Goal: Book appointment/travel/reservation

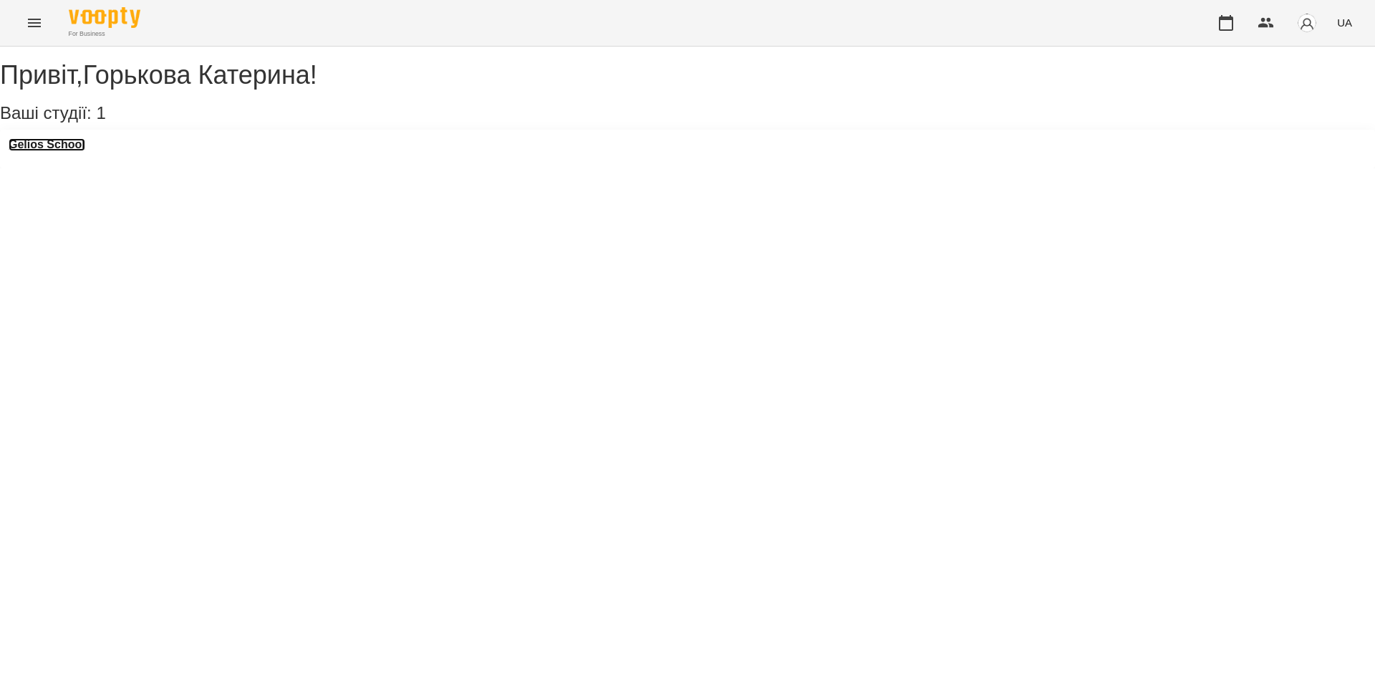
click at [62, 151] on h3 "Gelios School" at bounding box center [47, 144] width 77 height 13
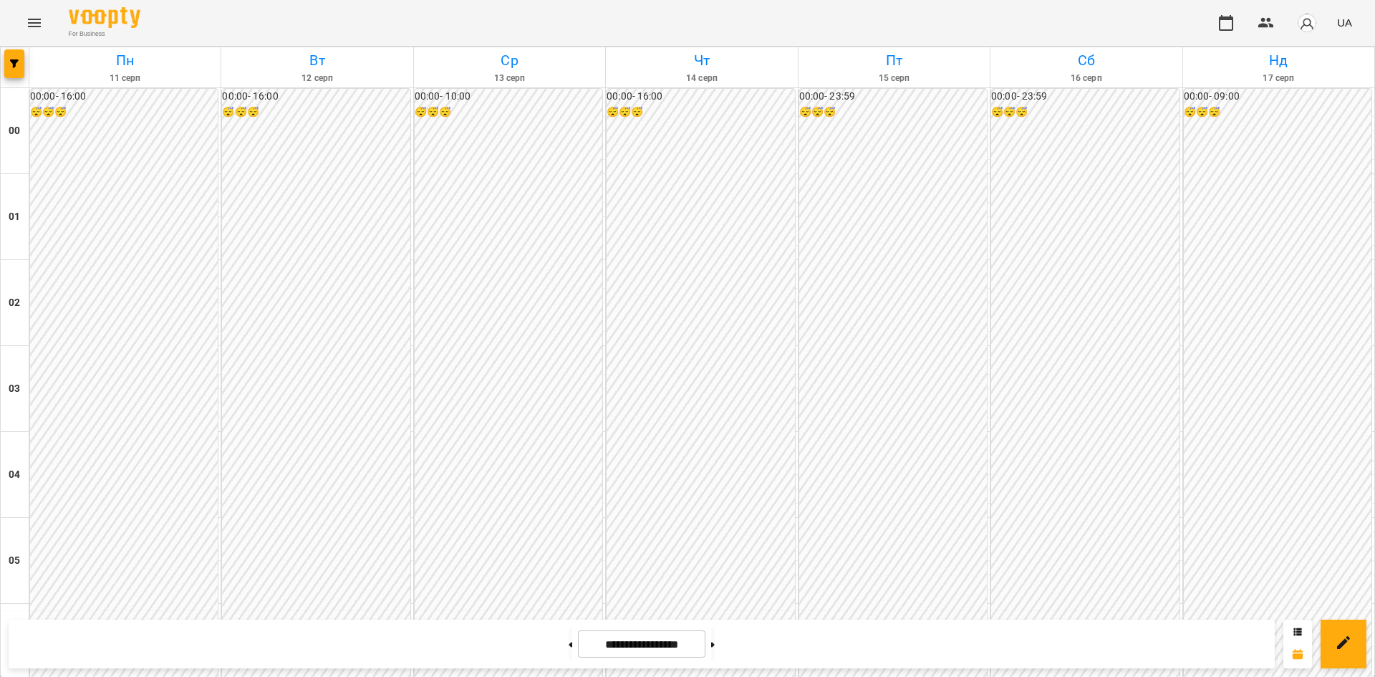
scroll to position [1247, 0]
click at [715, 644] on button at bounding box center [713, 644] width 4 height 32
type input "**********"
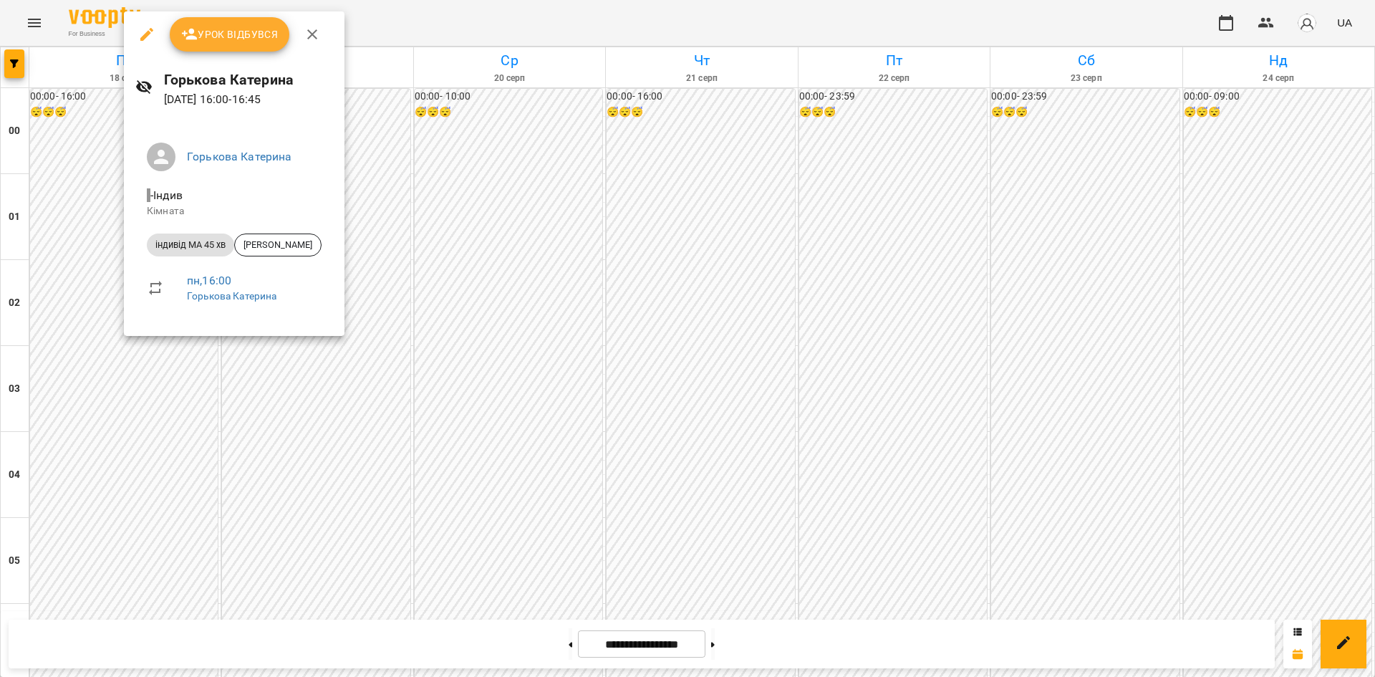
click at [96, 309] on div at bounding box center [687, 338] width 1375 height 677
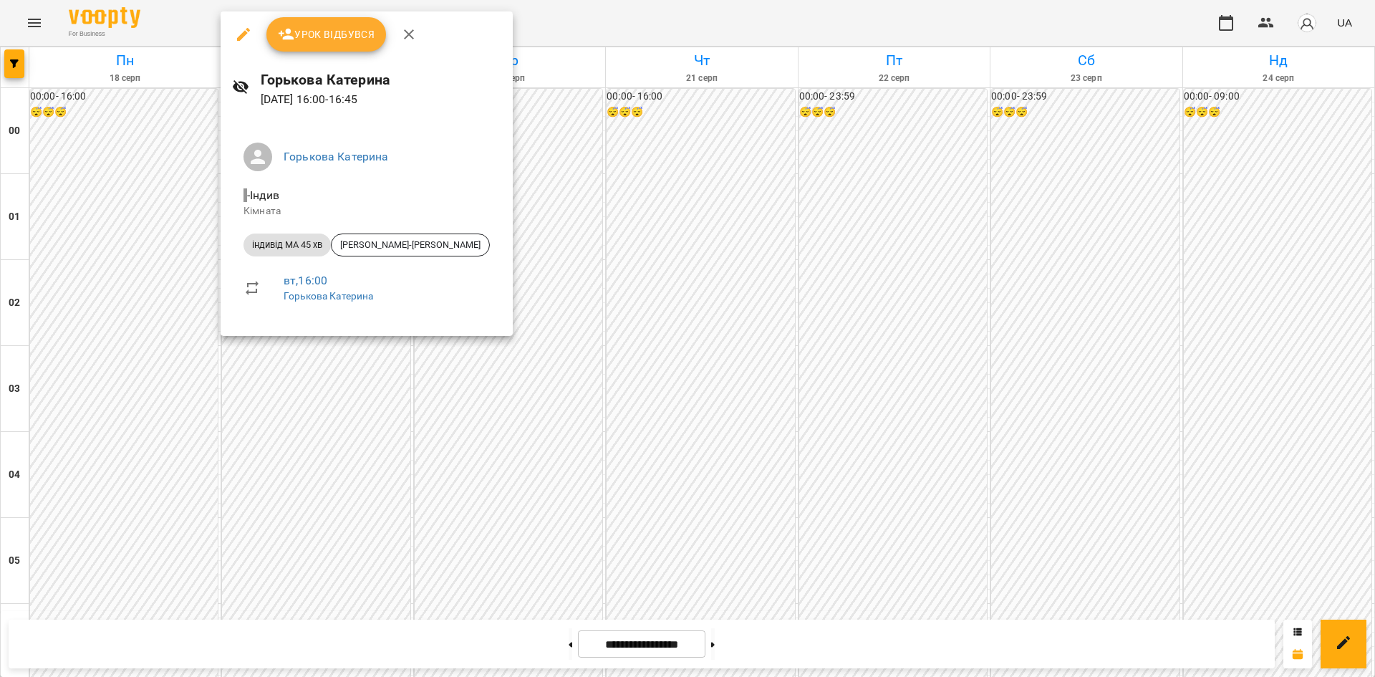
click at [363, 420] on div at bounding box center [687, 338] width 1375 height 677
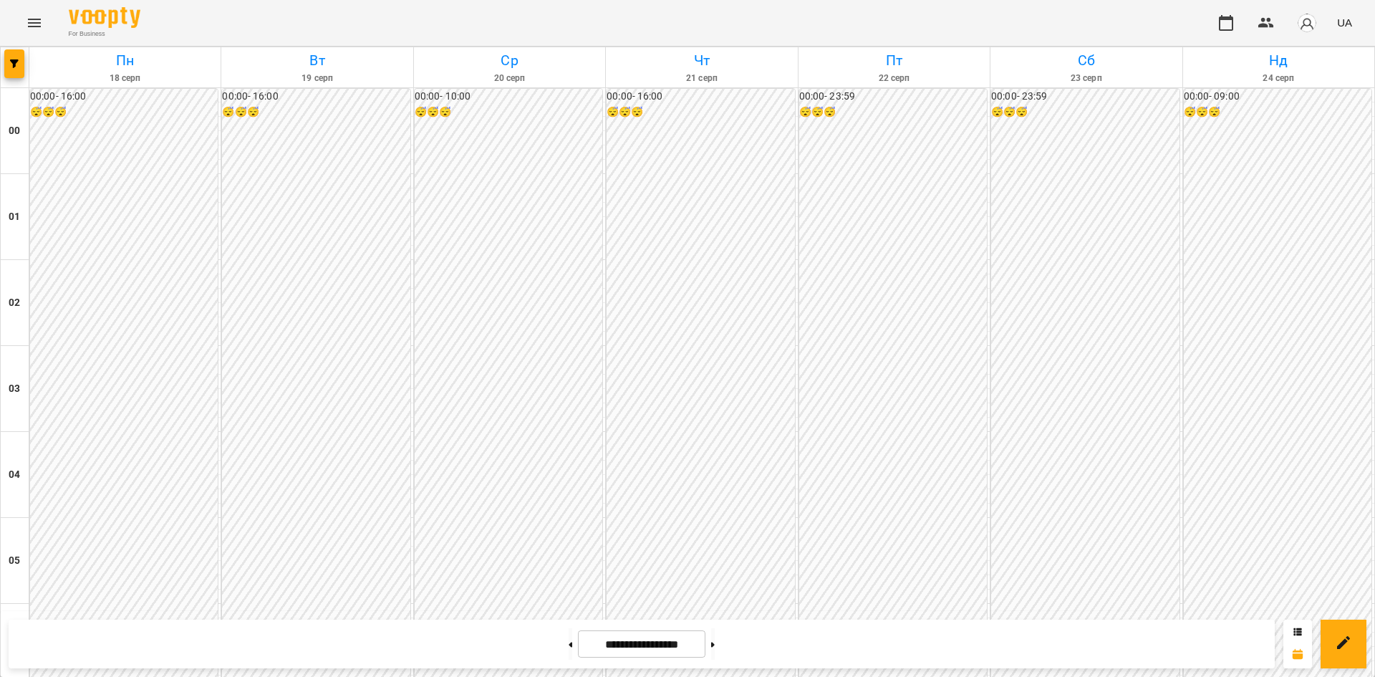
scroll to position [1247, 0]
